Goal: Find specific page/section: Find specific page/section

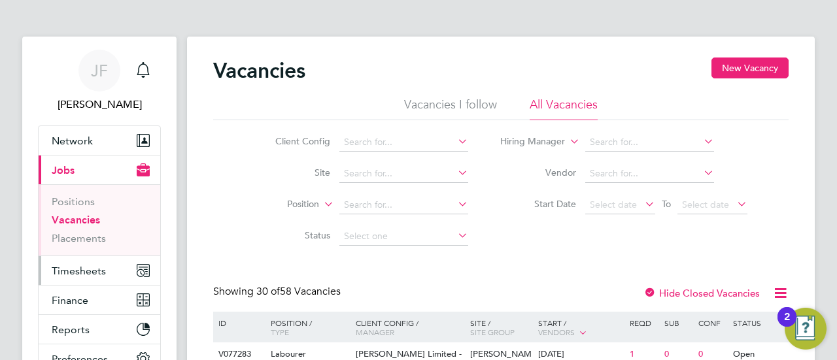
click at [76, 269] on span "Timesheets" at bounding box center [79, 271] width 54 height 12
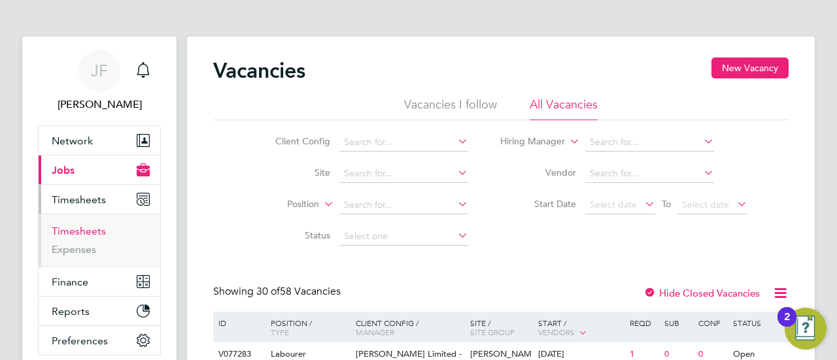
click at [82, 226] on link "Timesheets" at bounding box center [79, 231] width 54 height 12
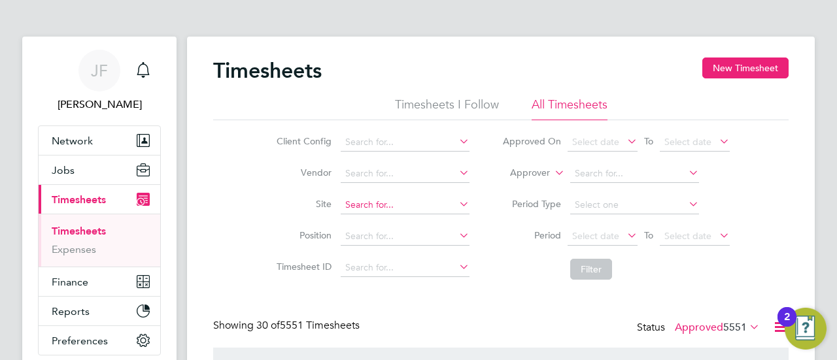
click at [383, 202] on input at bounding box center [405, 205] width 129 height 18
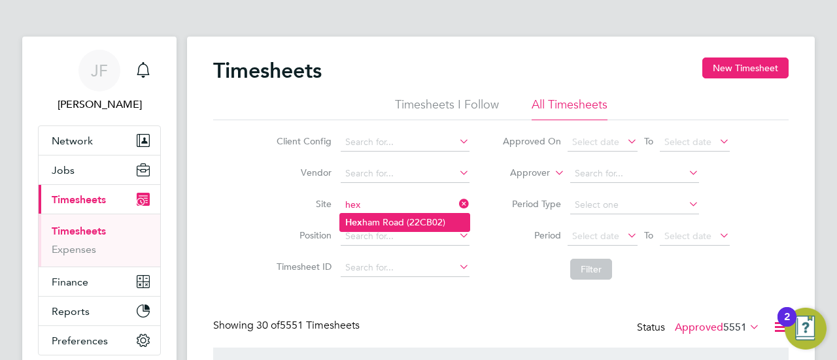
click at [412, 219] on li "[GEOGRAPHIC_DATA] (22CB02)" at bounding box center [404, 223] width 129 height 18
type input "[GEOGRAPHIC_DATA] (22CB02)"
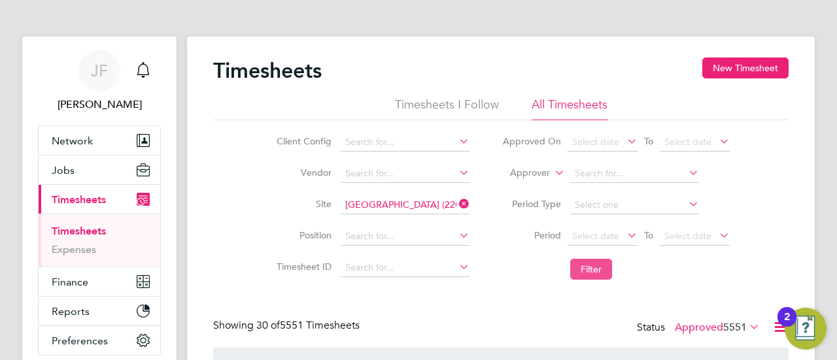
click at [583, 270] on button "Filter" at bounding box center [591, 269] width 42 height 21
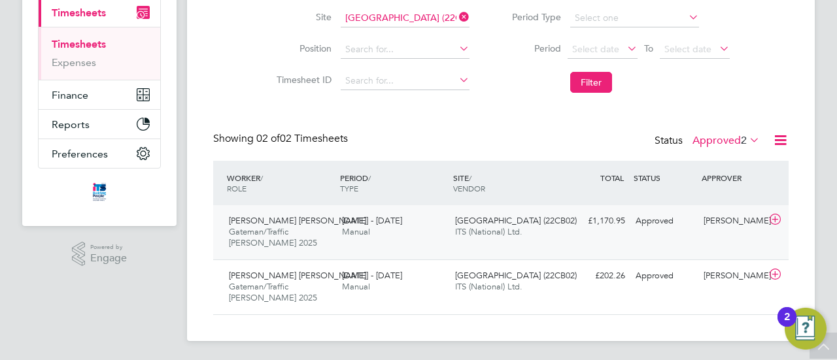
click at [329, 228] on div "[PERSON_NAME] [PERSON_NAME] [PERSON_NAME]/Traffic [PERSON_NAME] 2025 [DATE] - […" at bounding box center [280, 232] width 113 height 44
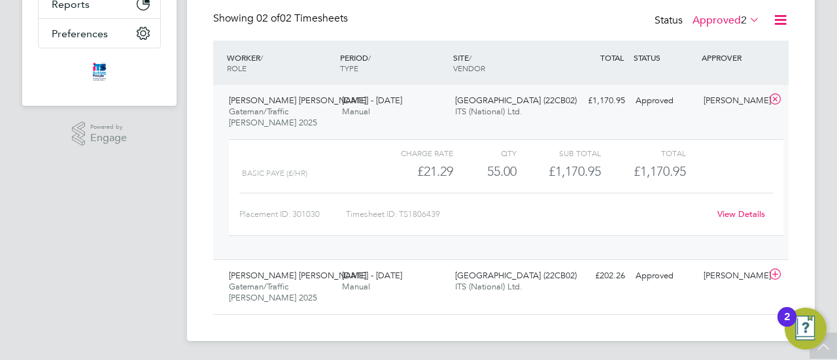
click at [406, 214] on div "Timesheet ID: TS1806439" at bounding box center [527, 214] width 363 height 21
drag, startPoint x: 401, startPoint y: 212, endPoint x: 443, endPoint y: 211, distance: 41.2
click at [443, 211] on div "Timesheet ID: TS1806439" at bounding box center [527, 214] width 363 height 21
copy div "TS1806439"
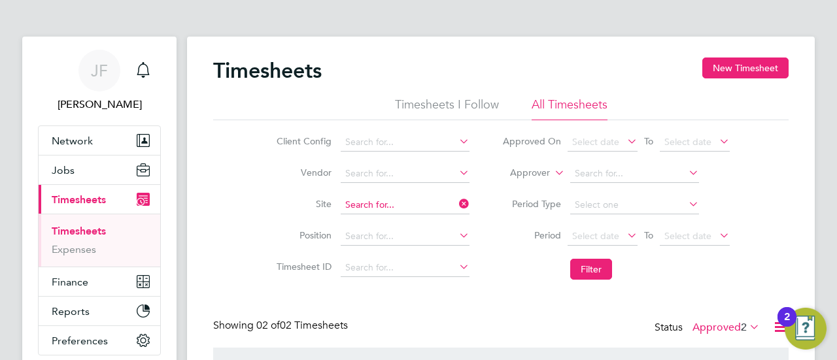
click at [398, 201] on input at bounding box center [405, 205] width 129 height 18
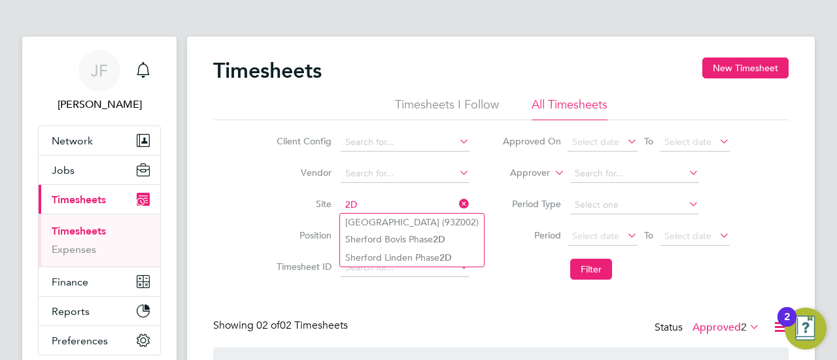
type input "2"
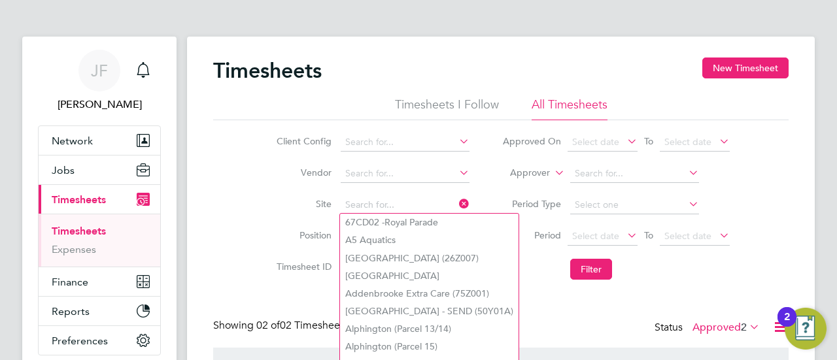
click at [681, 278] on li "Filter" at bounding box center [616, 269] width 260 height 34
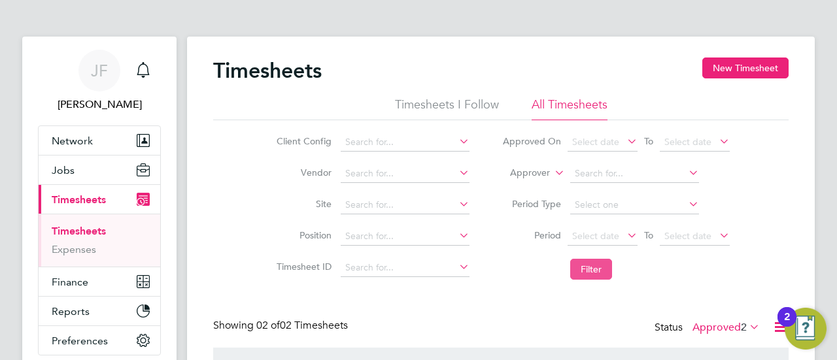
click at [577, 266] on button "Filter" at bounding box center [591, 269] width 42 height 21
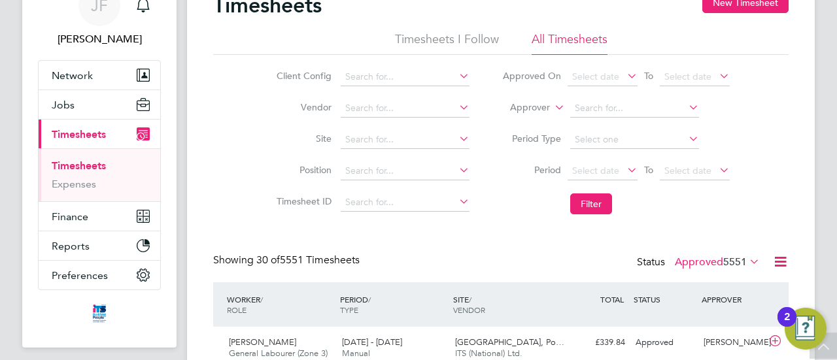
click at [456, 75] on icon at bounding box center [456, 76] width 0 height 18
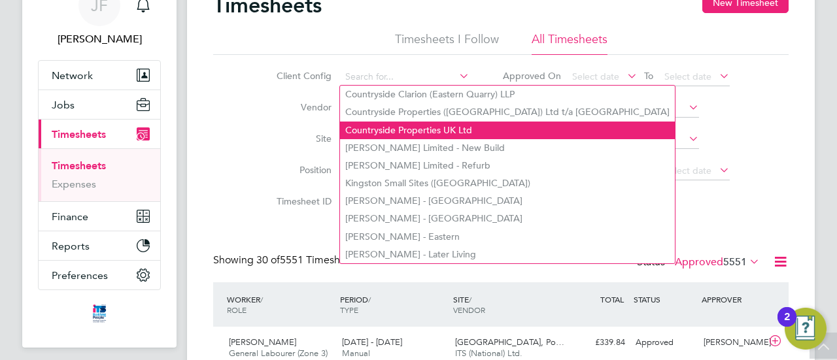
click at [399, 129] on li "Countryside Properties UK Ltd" at bounding box center [507, 131] width 335 height 18
type input "Countryside Properties UK Ltd"
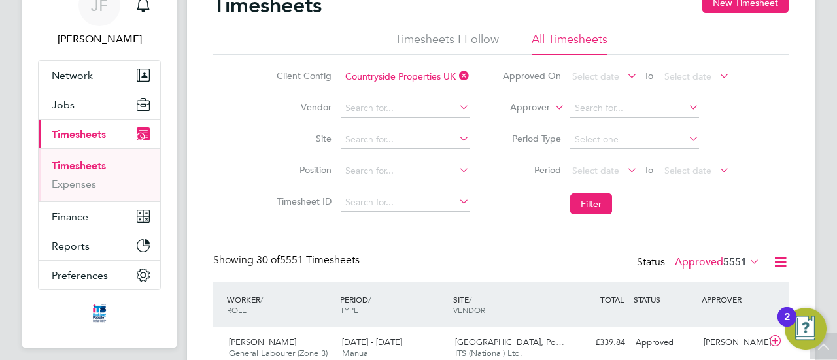
click at [456, 104] on icon at bounding box center [456, 107] width 0 height 18
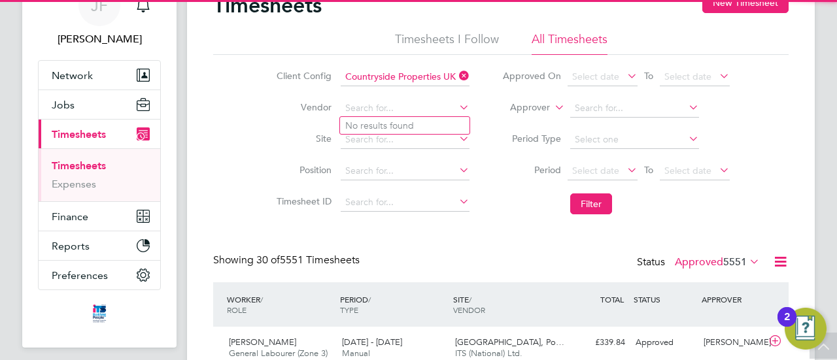
click at [456, 104] on icon at bounding box center [456, 107] width 0 height 18
click at [456, 137] on icon at bounding box center [456, 138] width 0 height 18
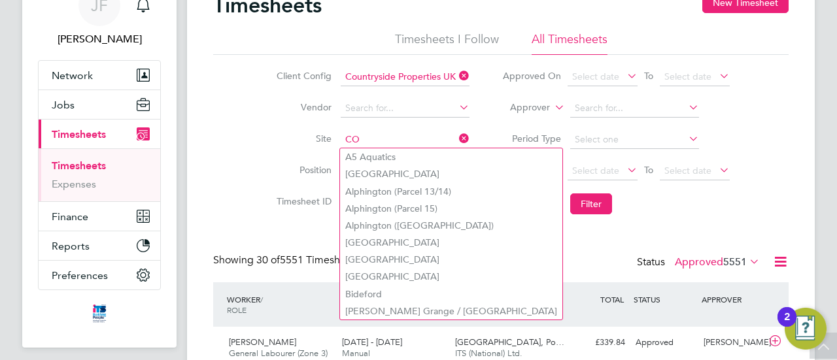
type input "C"
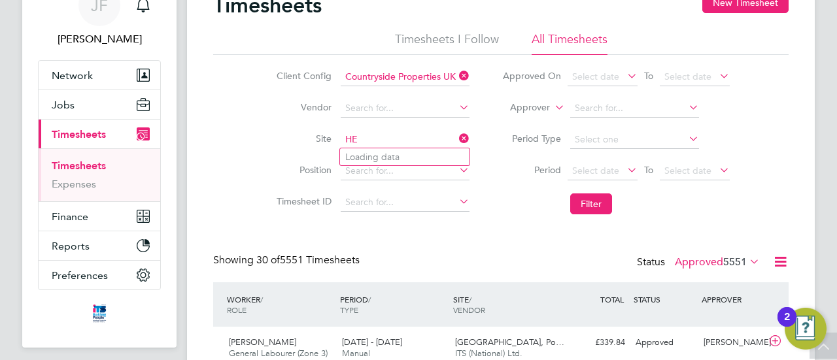
type input "H"
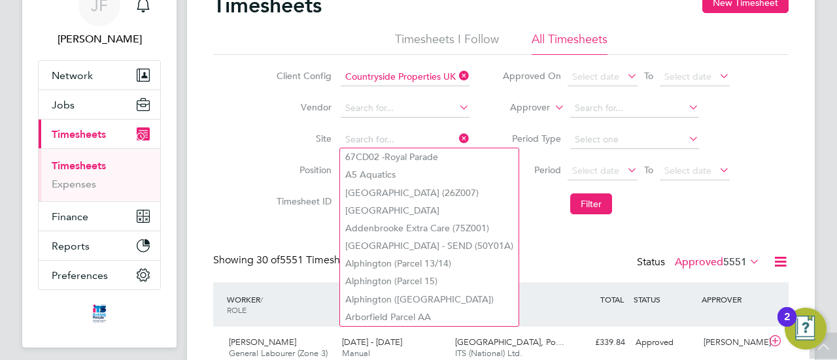
click at [259, 150] on li "Site" at bounding box center [370, 139] width 229 height 31
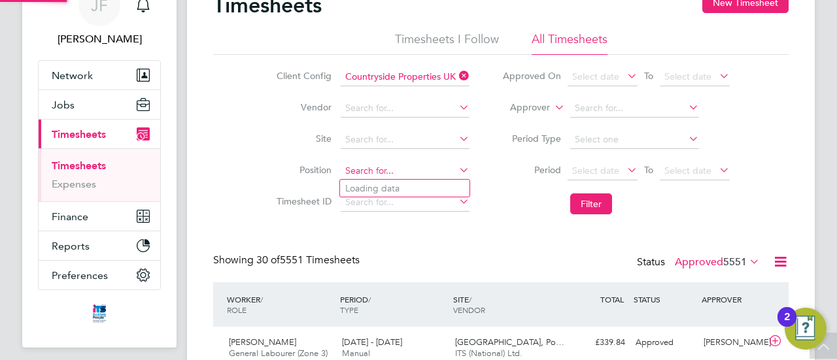
click at [403, 170] on input at bounding box center [405, 171] width 129 height 18
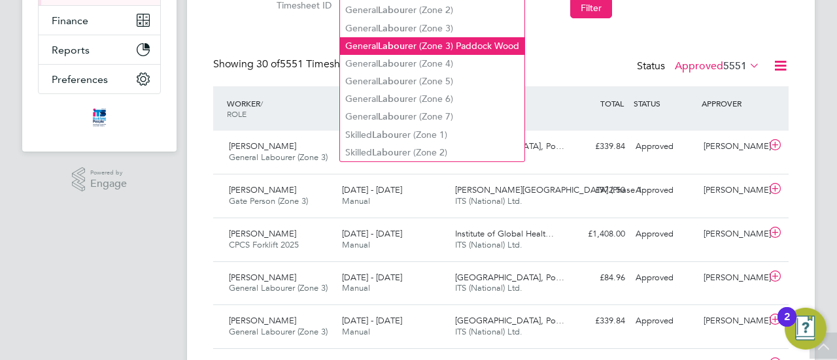
scroll to position [0, 0]
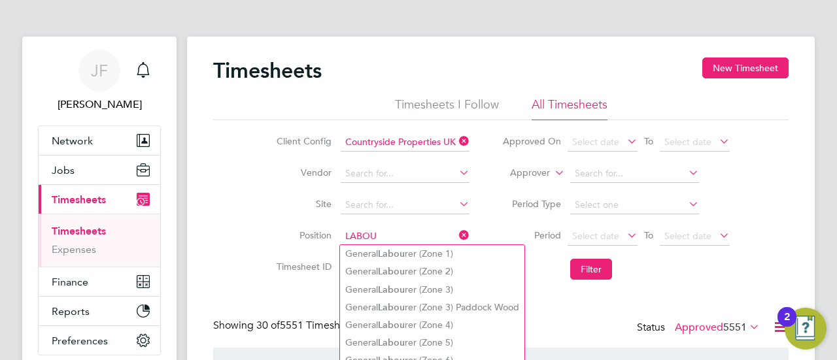
type input "LABOU"
click at [247, 236] on div "Client Config Countryside Properties UK Ltd Vendor Site Position LABOU Timeshee…" at bounding box center [500, 203] width 575 height 166
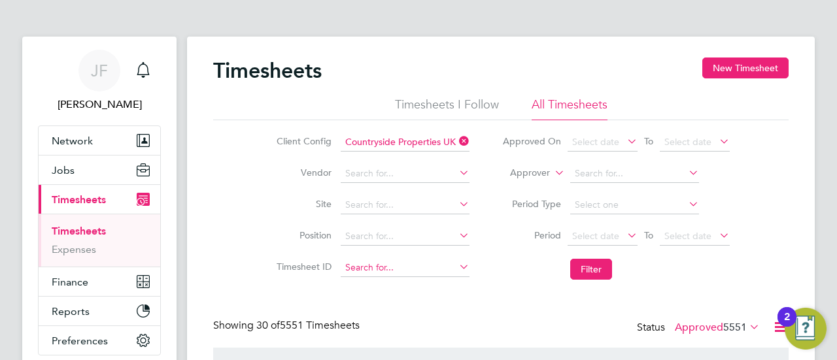
click at [366, 263] on input at bounding box center [405, 268] width 129 height 18
click at [374, 287] on b "1802109" at bounding box center [374, 285] width 37 height 11
type input "TS1802109"
click at [596, 263] on button "Filter" at bounding box center [591, 269] width 42 height 21
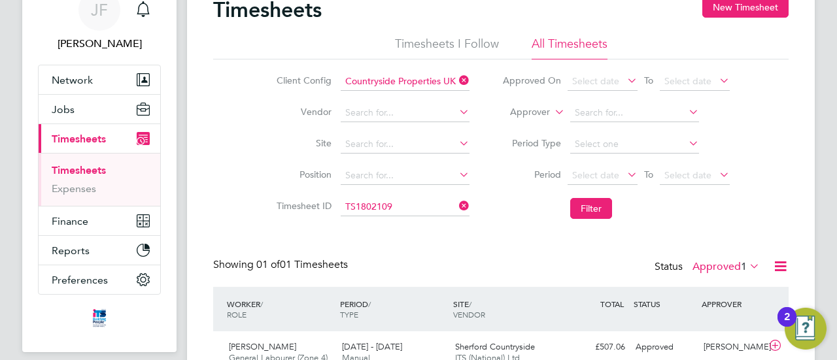
scroll to position [122, 0]
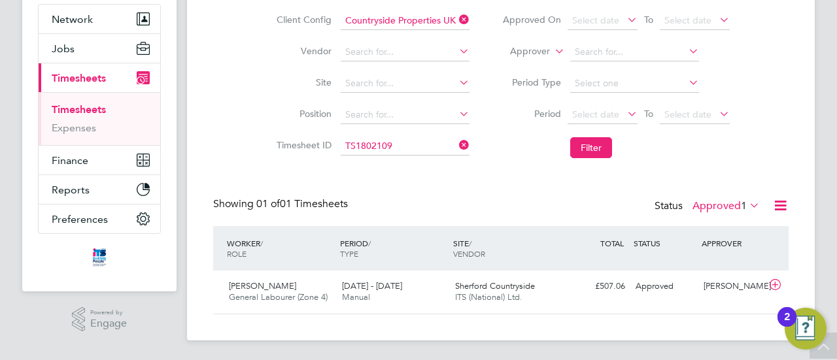
click at [456, 17] on icon at bounding box center [456, 19] width 0 height 18
click at [456, 144] on icon at bounding box center [456, 145] width 0 height 18
click at [387, 80] on input at bounding box center [405, 84] width 129 height 18
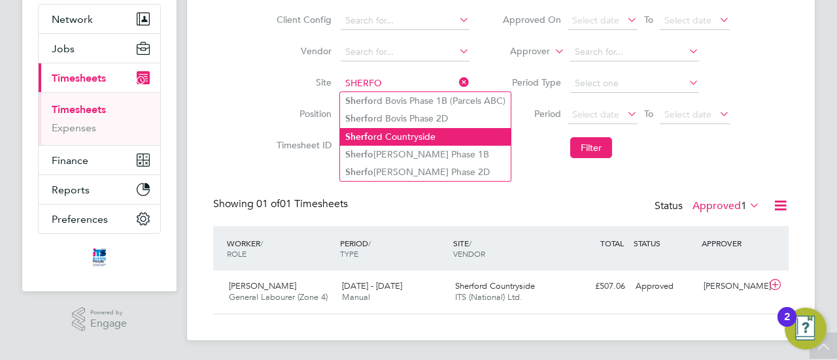
click at [393, 137] on li "Sherfo rd Countryside" at bounding box center [425, 137] width 171 height 18
type input "Sherford Countryside"
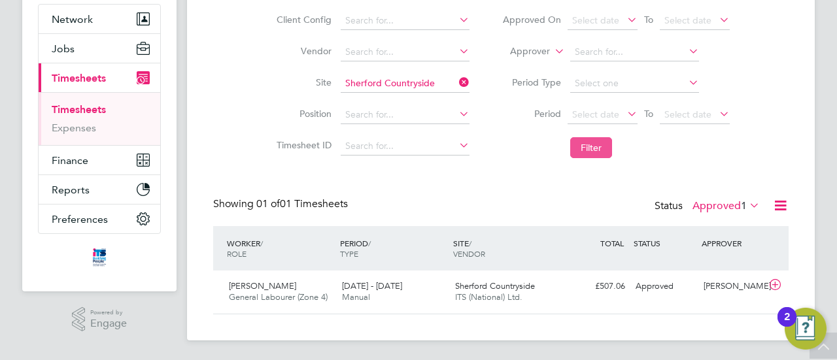
click at [596, 147] on button "Filter" at bounding box center [591, 147] width 42 height 21
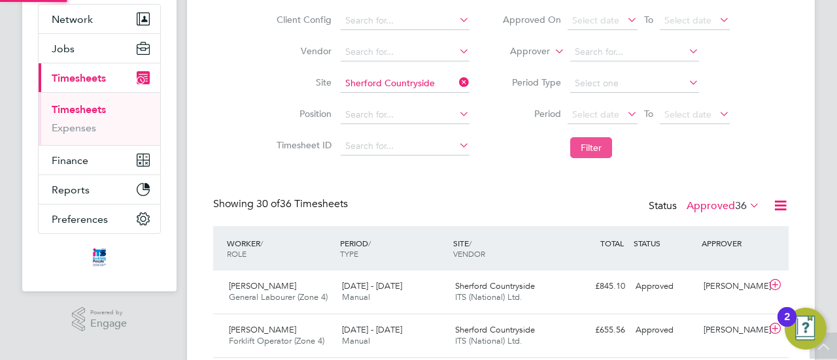
scroll to position [33, 113]
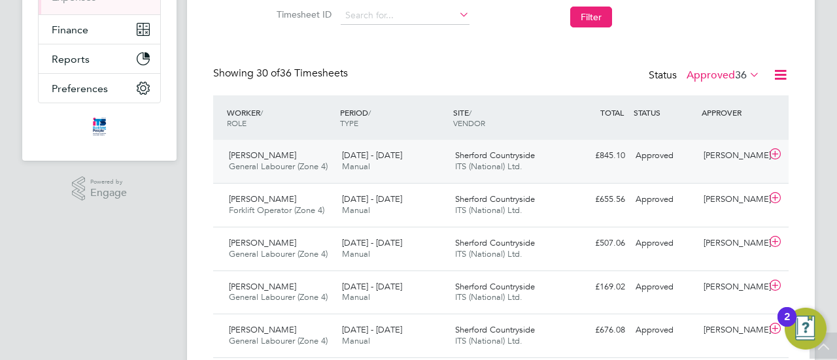
click at [267, 155] on span "[PERSON_NAME]" at bounding box center [262, 155] width 67 height 11
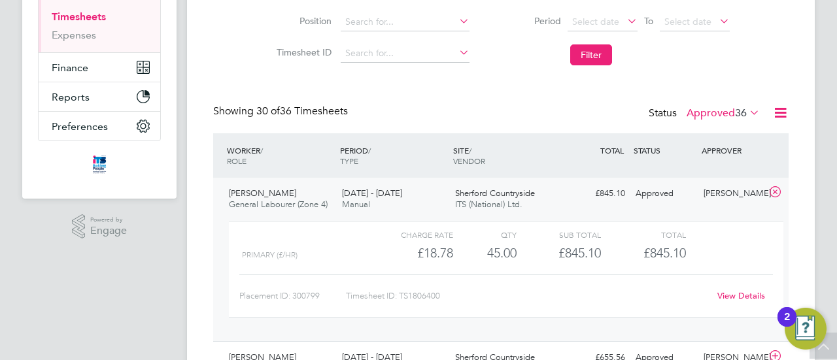
scroll to position [214, 0]
click at [422, 298] on div "Timesheet ID: TS1806400" at bounding box center [527, 296] width 363 height 21
drag, startPoint x: 401, startPoint y: 294, endPoint x: 446, endPoint y: 292, distance: 44.5
click at [446, 292] on div "Timesheet ID: TS1806400" at bounding box center [527, 296] width 363 height 21
copy div "TS1806400"
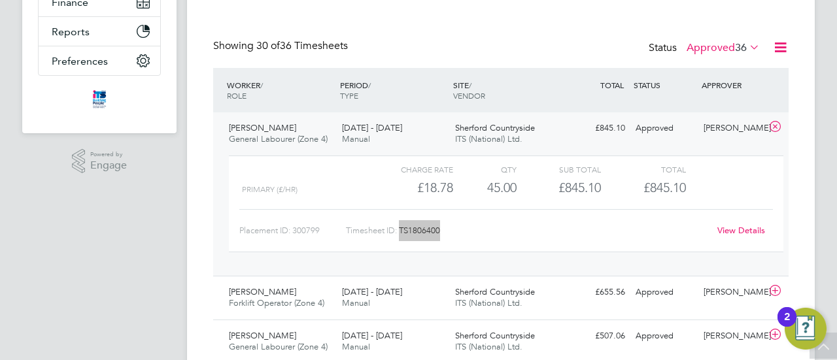
scroll to position [345, 0]
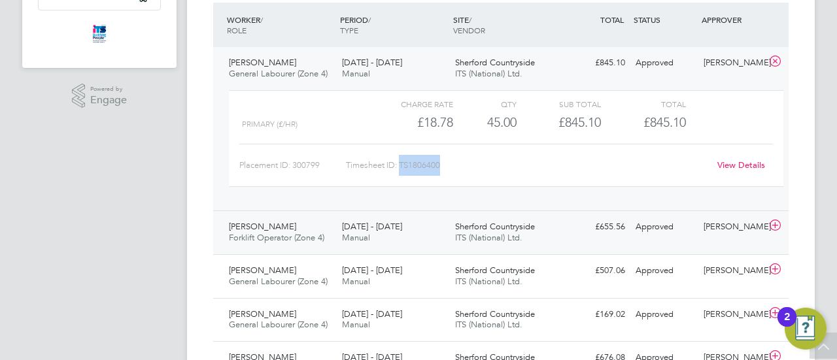
click at [306, 228] on div "[PERSON_NAME] Forklift Operator (Zone 4) [DATE] - [DATE]" at bounding box center [280, 232] width 113 height 33
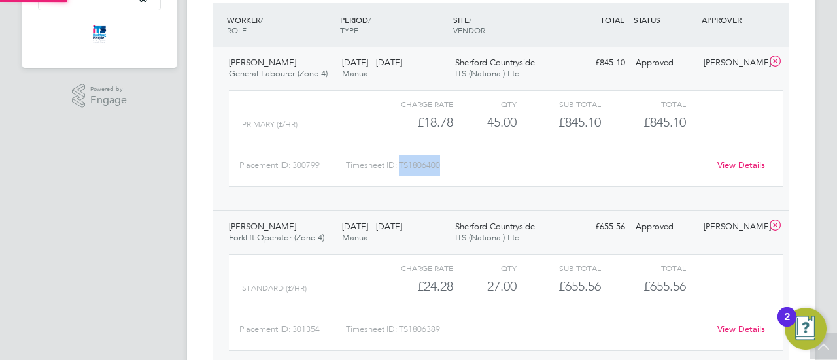
scroll to position [22, 127]
click at [405, 232] on div "[DATE] - [DATE] Manual" at bounding box center [393, 232] width 113 height 33
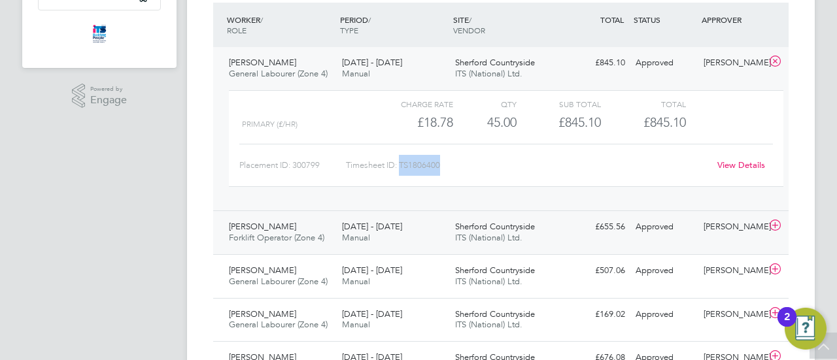
click at [403, 231] on div "[DATE] - [DATE] Manual" at bounding box center [393, 232] width 113 height 33
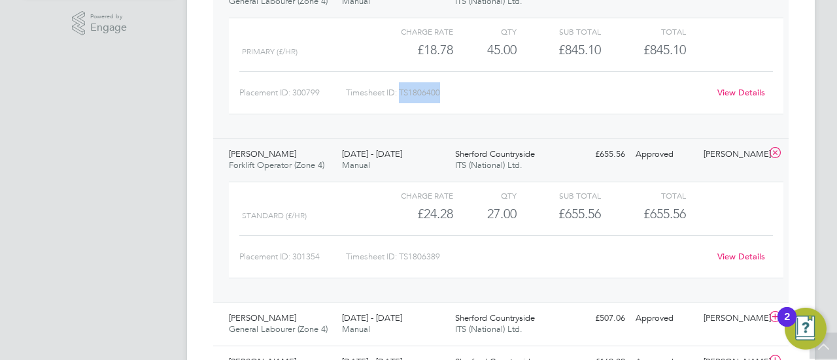
scroll to position [476, 0]
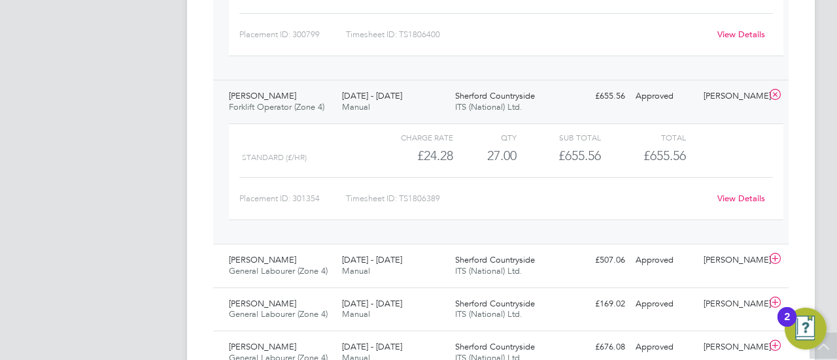
click at [437, 190] on div "Timesheet ID: TS1806389" at bounding box center [527, 198] width 363 height 21
drag, startPoint x: 401, startPoint y: 196, endPoint x: 450, endPoint y: 199, distance: 48.5
click at [450, 199] on div "Timesheet ID: TS1806389" at bounding box center [527, 198] width 363 height 21
copy div "TS1806389"
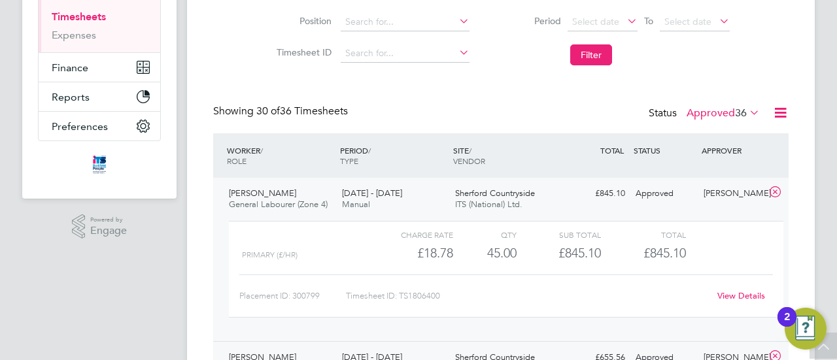
scroll to position [0, 0]
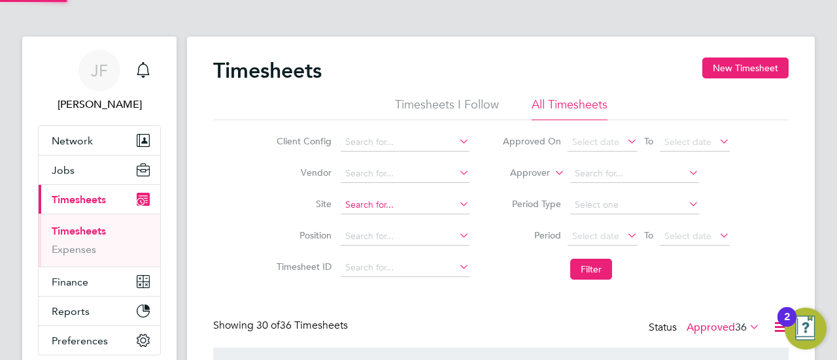
click at [417, 201] on input at bounding box center [405, 205] width 129 height 18
type input "O"
click at [456, 147] on icon at bounding box center [456, 141] width 0 height 18
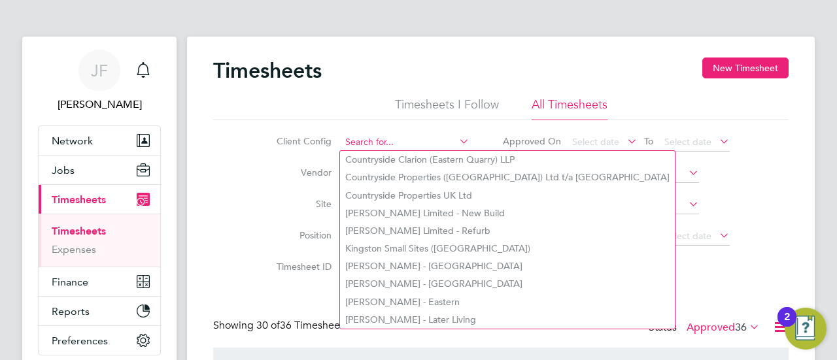
click at [375, 141] on input at bounding box center [405, 142] width 129 height 18
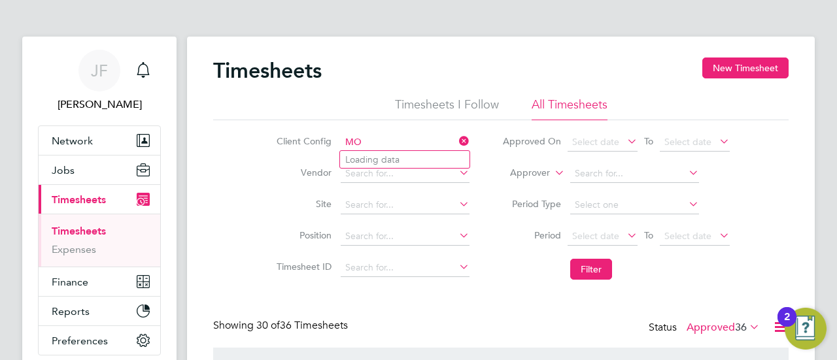
type input "M"
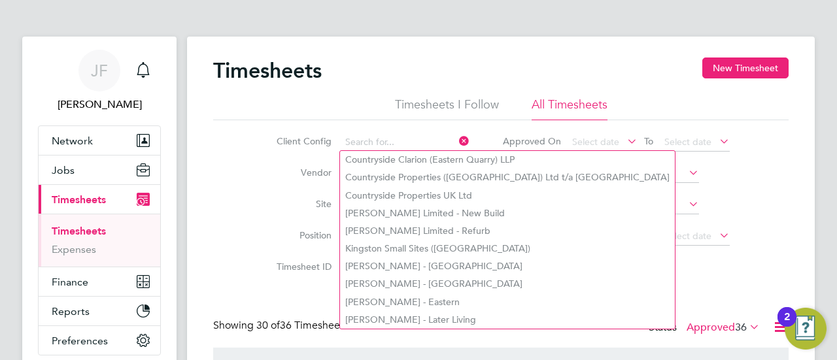
click at [276, 209] on label "Site" at bounding box center [302, 204] width 59 height 12
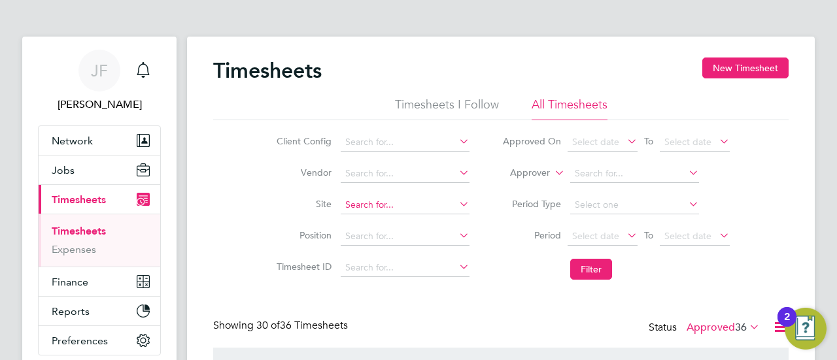
click at [377, 207] on input at bounding box center [405, 205] width 129 height 18
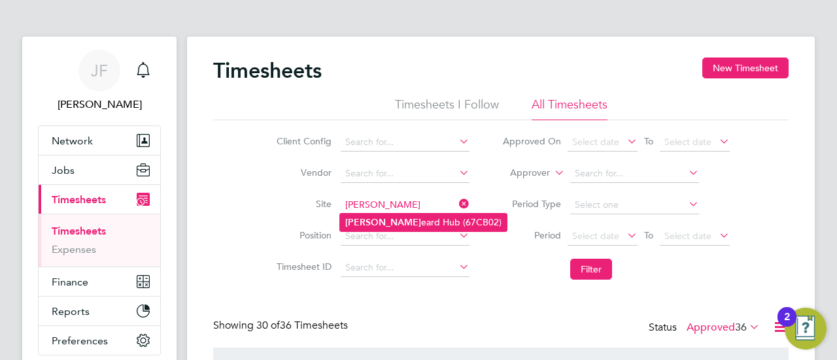
click at [373, 218] on li "[PERSON_NAME] Hub (67CB02)" at bounding box center [423, 223] width 167 height 18
type input "Liskeard Hub (67CB02)"
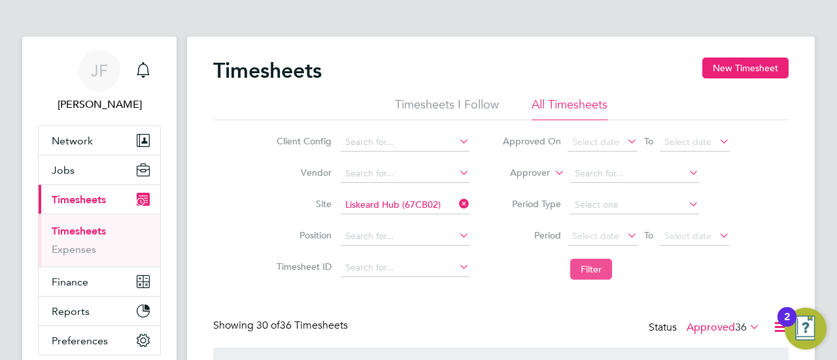
click at [592, 270] on button "Filter" at bounding box center [591, 269] width 42 height 21
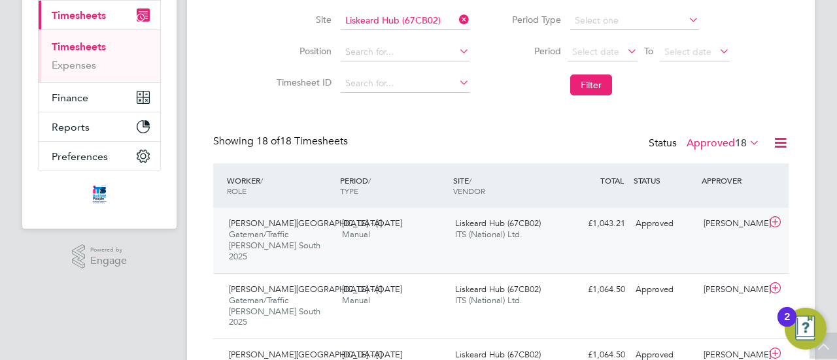
click at [366, 233] on span "Manual" at bounding box center [356, 234] width 28 height 11
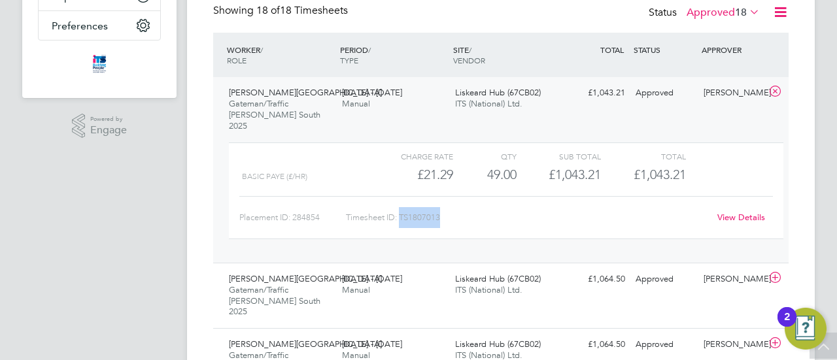
drag, startPoint x: 401, startPoint y: 205, endPoint x: 445, endPoint y: 205, distance: 43.8
click at [453, 207] on div "Timesheet ID: TS1807013" at bounding box center [527, 217] width 363 height 21
copy div "TS1807013"
